Goal: Transaction & Acquisition: Purchase product/service

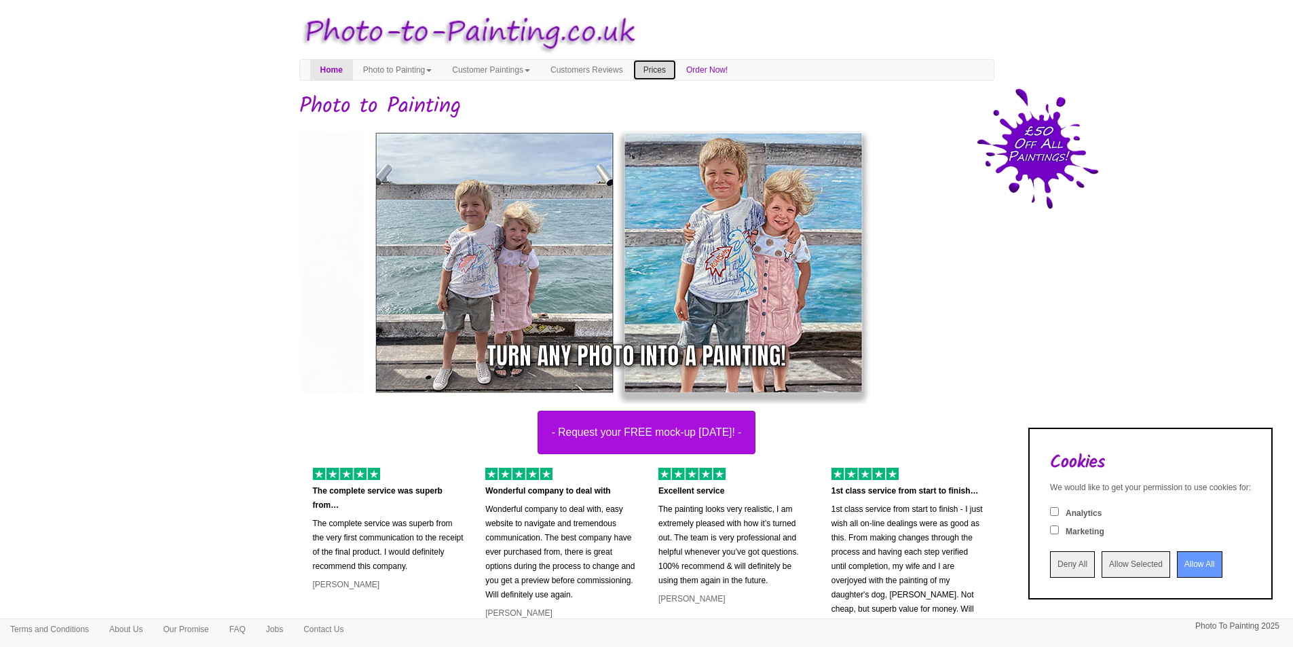
click at [676, 64] on link "Prices" at bounding box center [654, 70] width 43 height 20
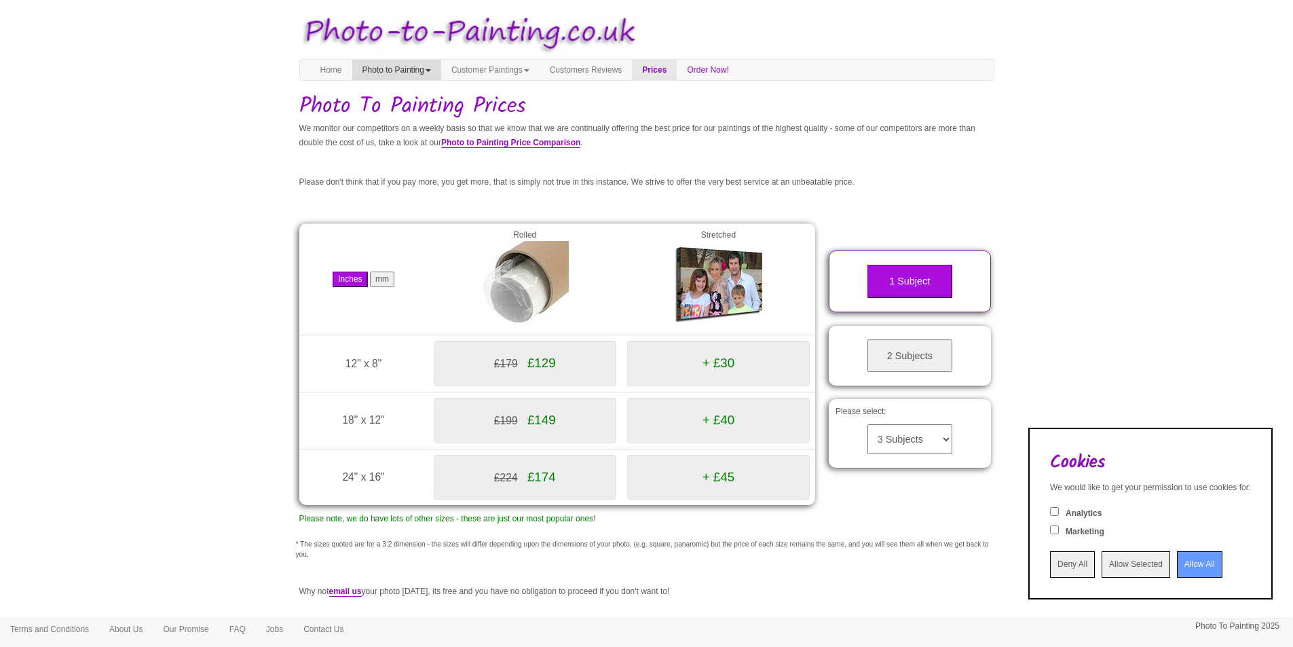
click at [387, 78] on link "Photo to Painting" at bounding box center [396, 70] width 89 height 20
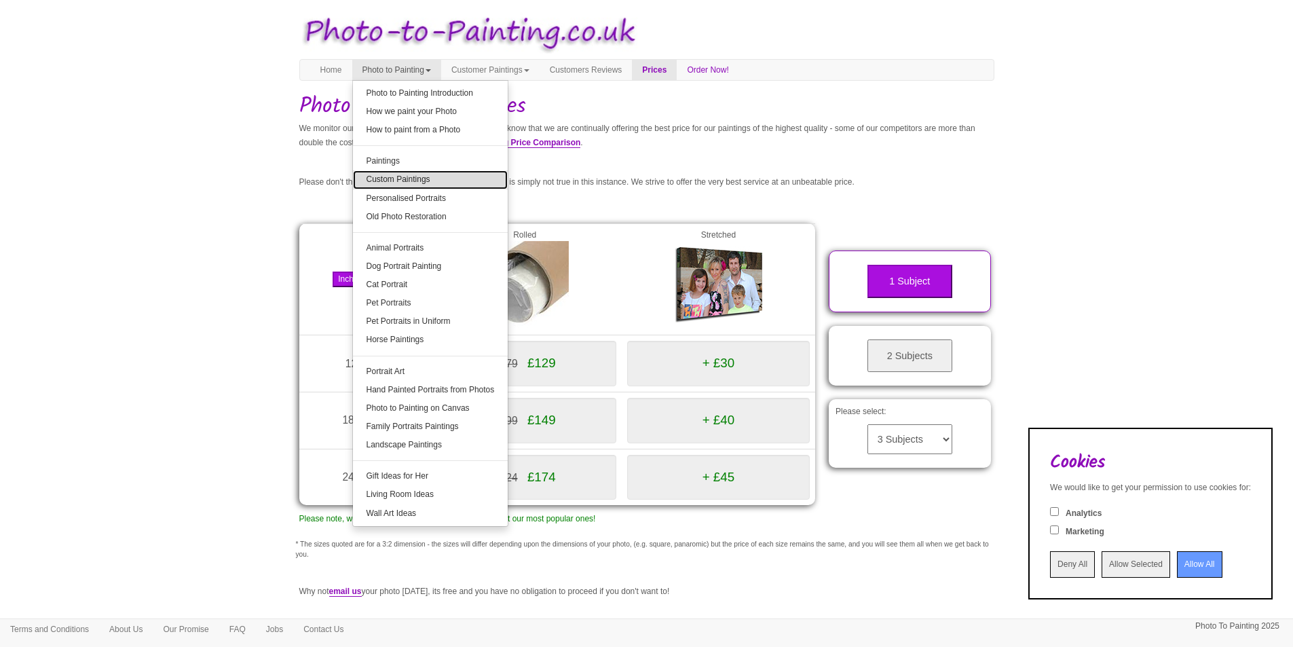
click at [388, 177] on link "Custom Paintings" at bounding box center [430, 179] width 155 height 18
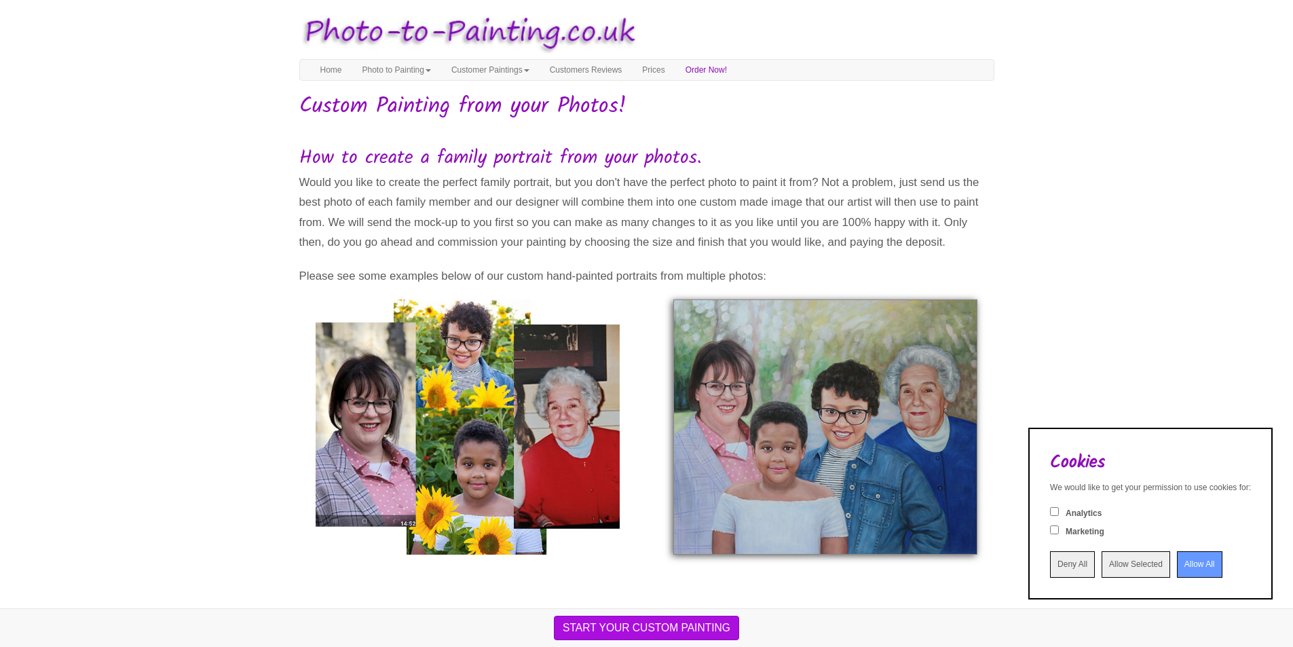
click at [1187, 570] on input "Allow All" at bounding box center [1199, 564] width 45 height 26
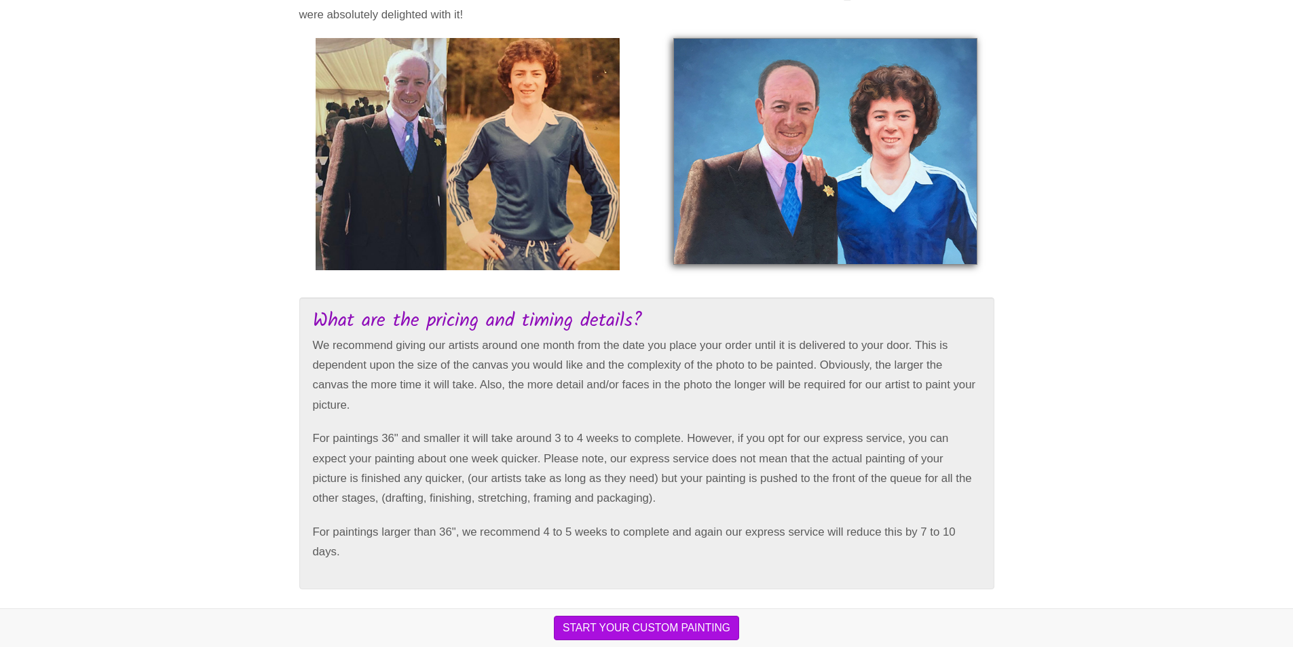
scroll to position [2324, 0]
